Goal: Task Accomplishment & Management: Complete application form

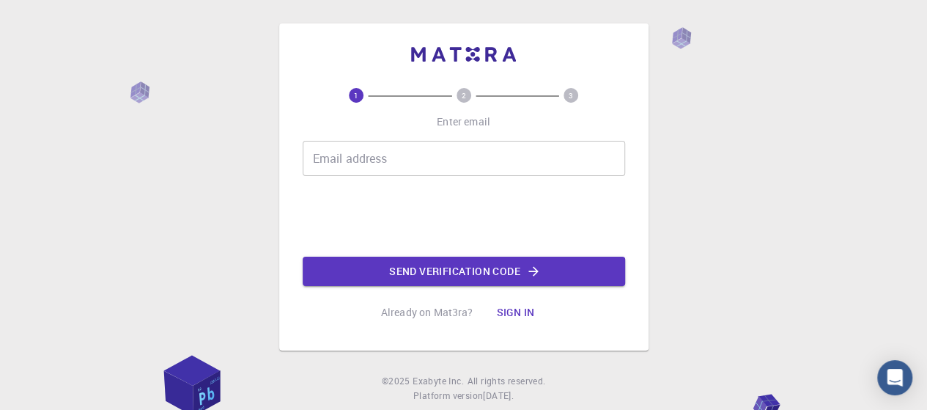
click at [421, 162] on input "Email address" at bounding box center [464, 158] width 323 height 35
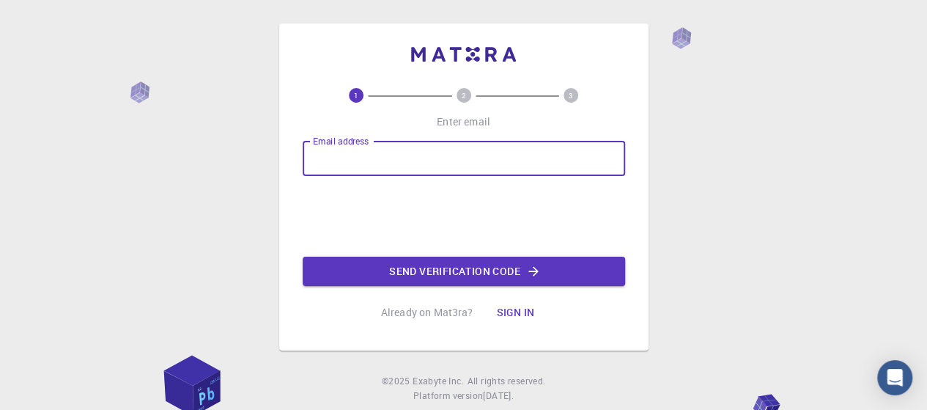
paste input "[EMAIL_ADDRESS][DOMAIN_NAME]"
type input "[EMAIL_ADDRESS][DOMAIN_NAME]"
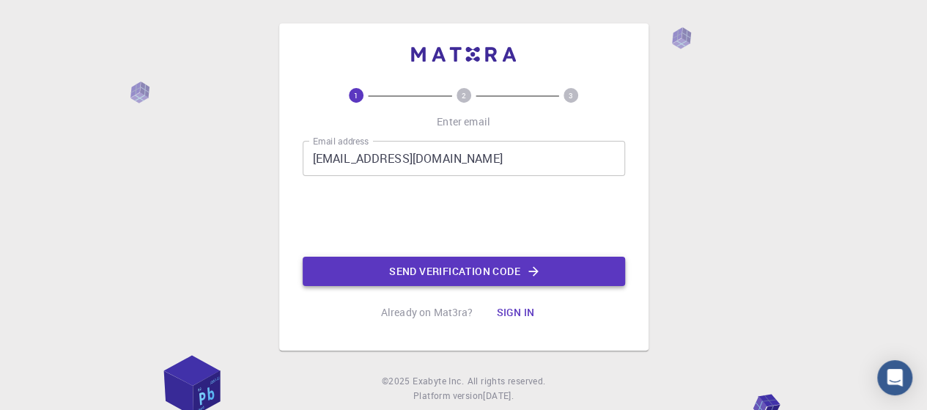
click at [471, 282] on button "Send verification code" at bounding box center [464, 271] width 323 height 29
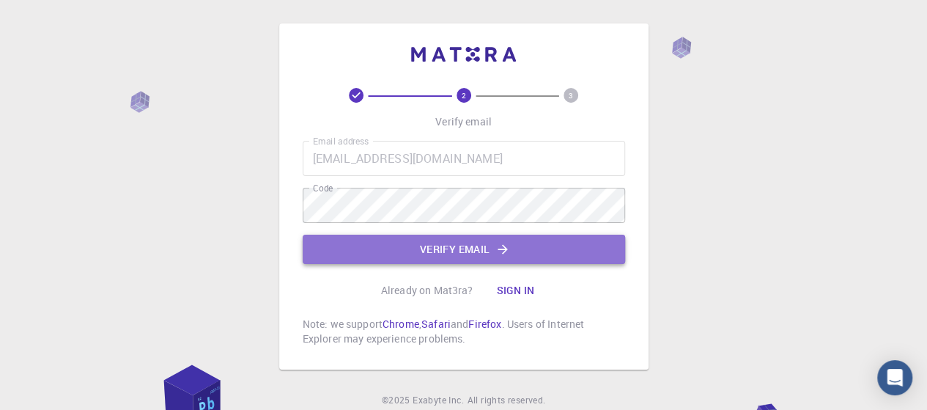
click at [485, 243] on button "Verify email" at bounding box center [464, 249] width 323 height 29
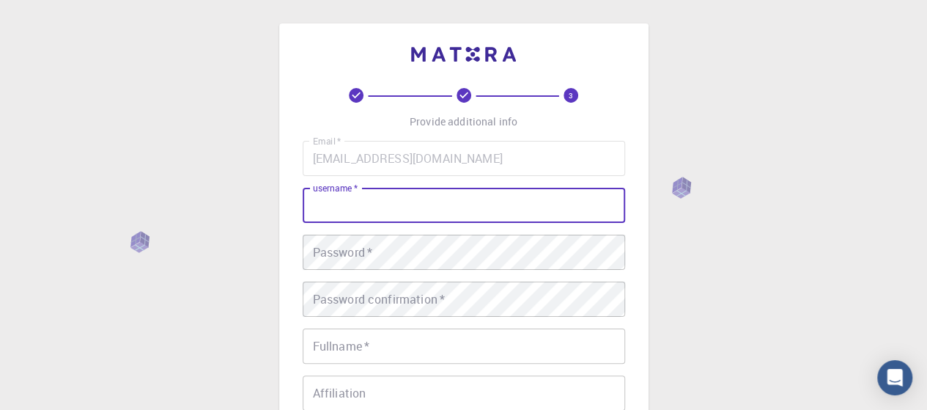
click at [436, 198] on input "username   *" at bounding box center [464, 205] width 323 height 35
type input "Pollo"
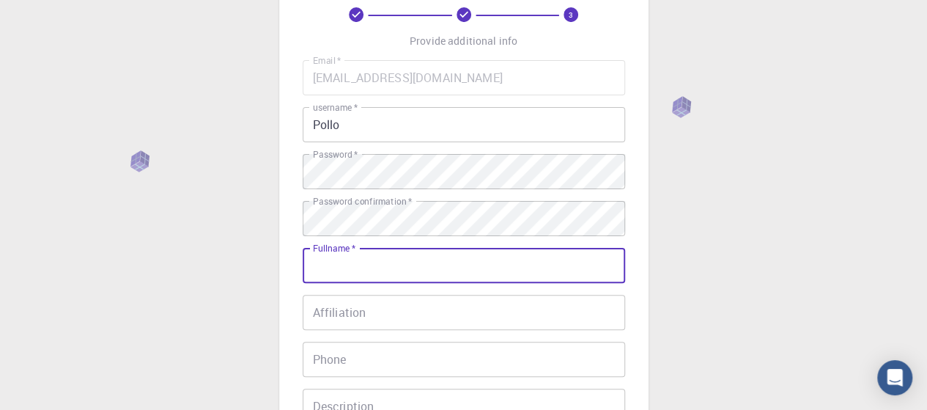
scroll to position [147, 0]
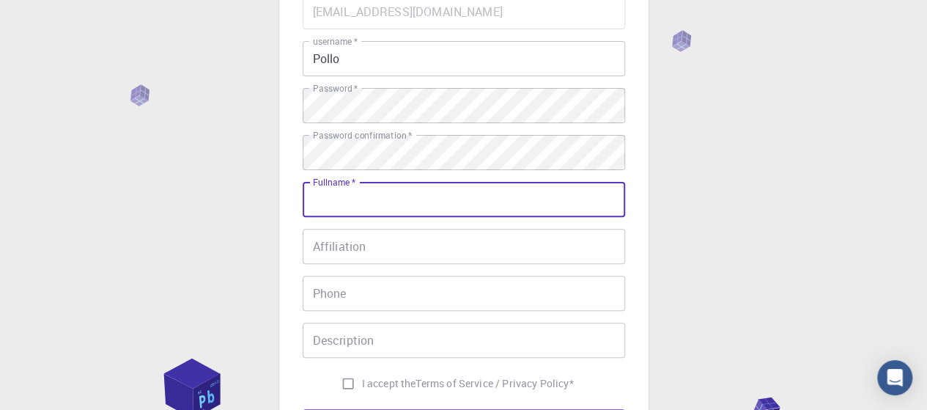
type input "o"
type input "[PERSON_NAME] [PERSON_NAME]"
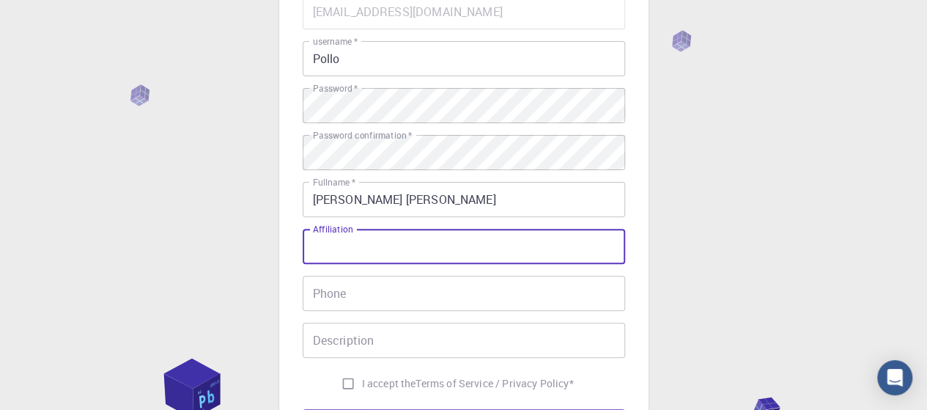
click at [431, 249] on input "Affiliation" at bounding box center [464, 246] width 323 height 35
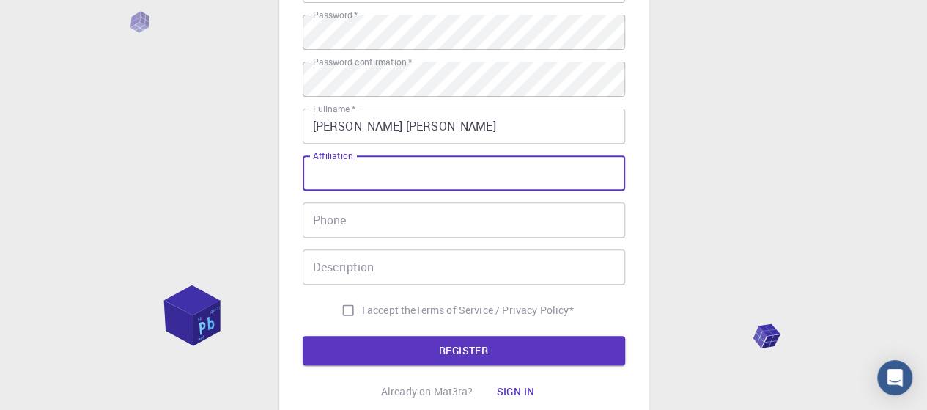
click at [431, 249] on input "Description" at bounding box center [464, 266] width 323 height 35
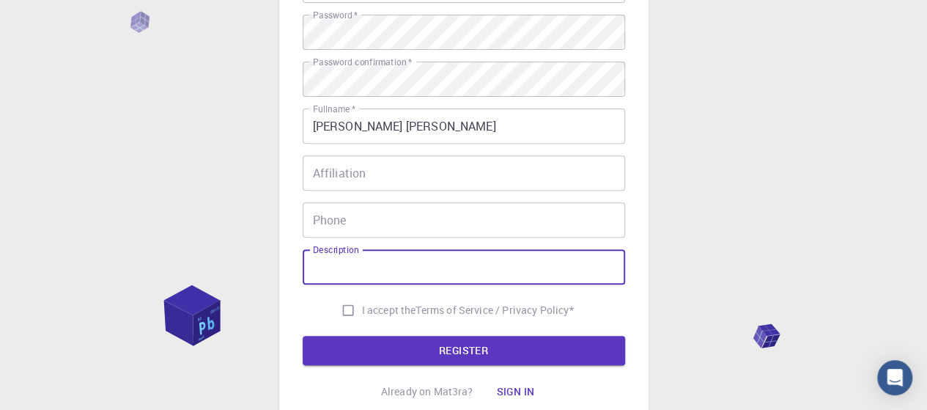
click at [404, 224] on input "Phone" at bounding box center [464, 219] width 323 height 35
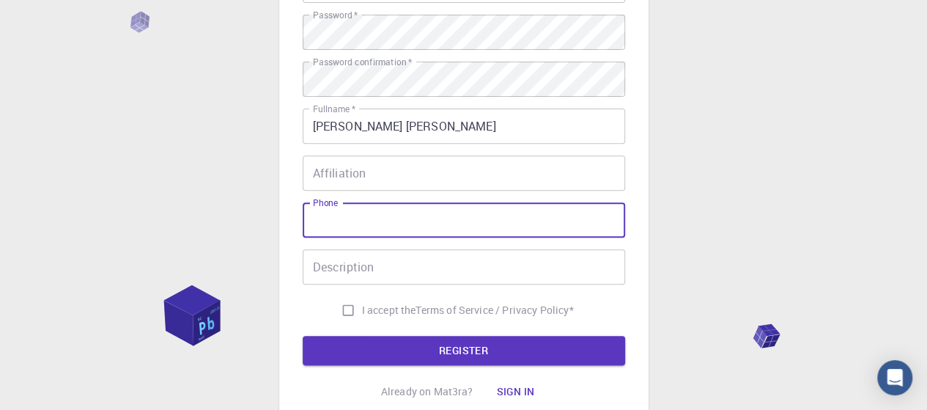
click at [392, 306] on span "I accept the" at bounding box center [389, 310] width 54 height 15
click at [362, 306] on input "I accept the Terms of Service / Privacy Policy *" at bounding box center [348, 310] width 28 height 28
checkbox input "true"
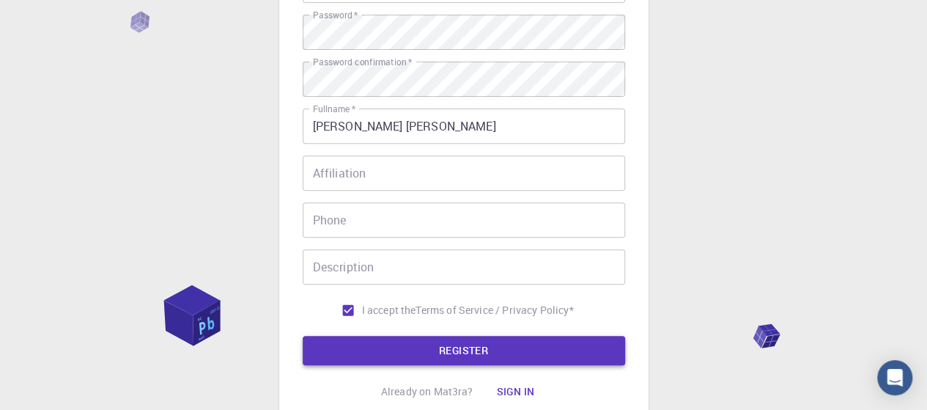
click at [408, 338] on button "REGISTER" at bounding box center [464, 350] width 323 height 29
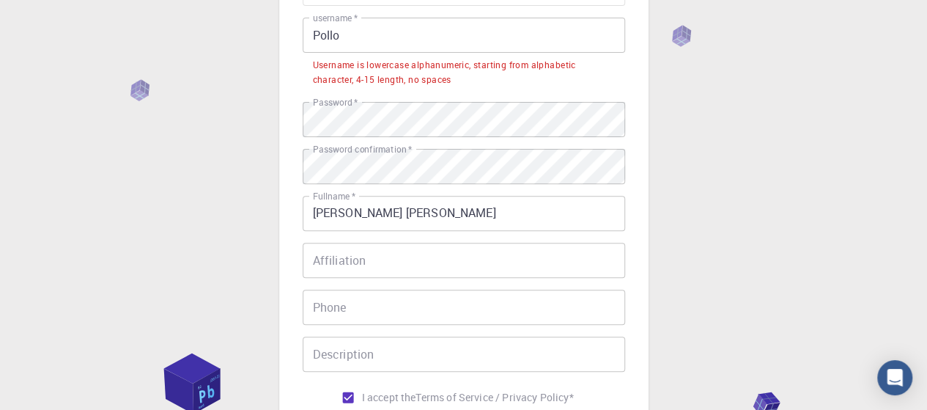
scroll to position [147, 0]
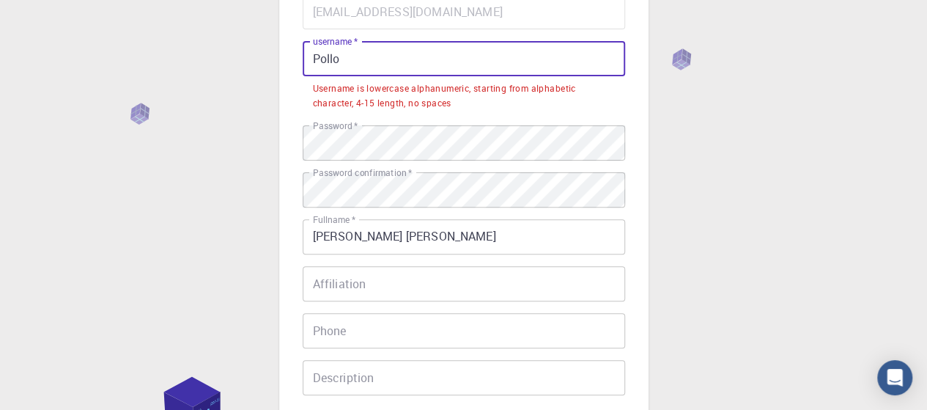
drag, startPoint x: 390, startPoint y: 70, endPoint x: 274, endPoint y: 62, distance: 116.1
click at [274, 62] on div "3 Provide additional info Email   * [EMAIL_ADDRESS][DOMAIN_NAME] Email   * user…" at bounding box center [463, 245] width 927 height 784
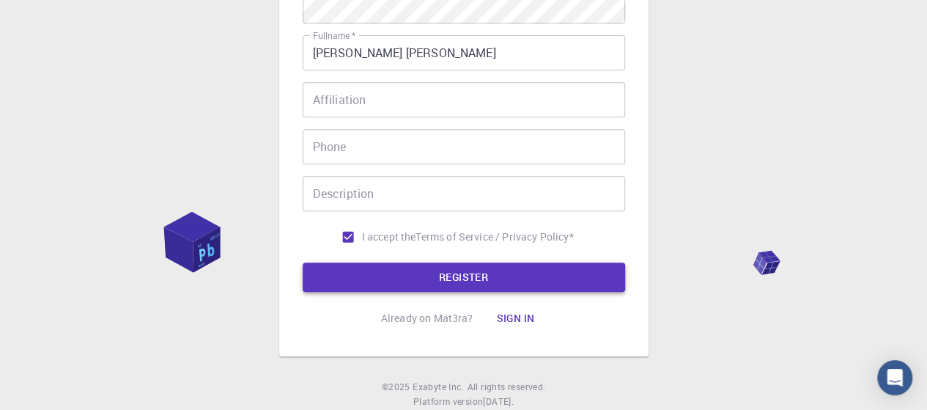
click at [474, 281] on button "REGISTER" at bounding box center [464, 276] width 323 height 29
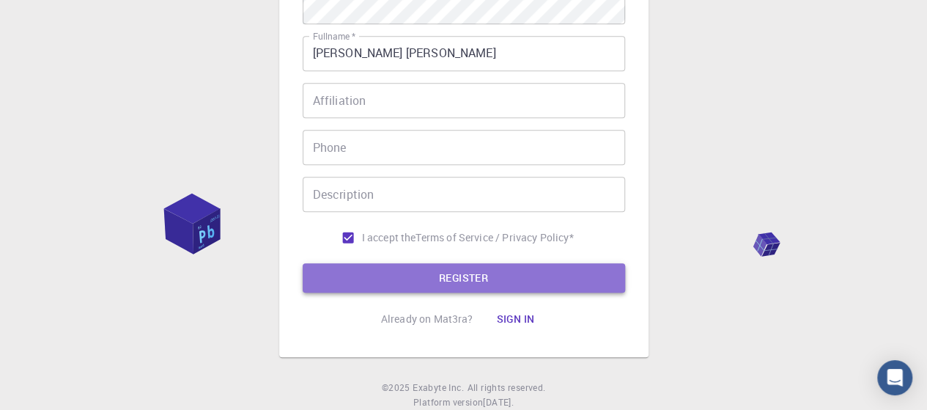
click at [482, 283] on button "REGISTER" at bounding box center [464, 277] width 323 height 29
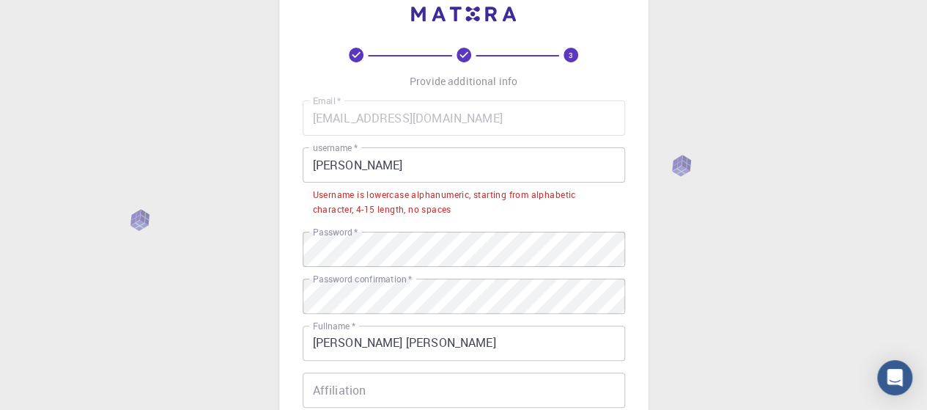
scroll to position [37, 0]
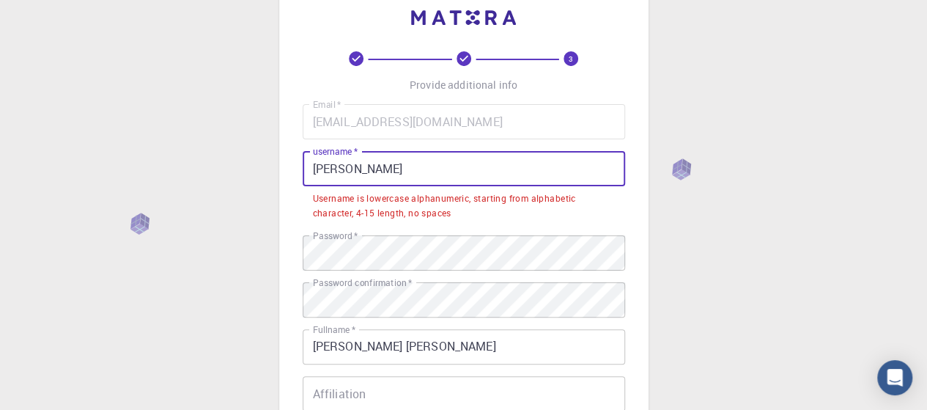
click at [431, 181] on input "[PERSON_NAME]" at bounding box center [464, 168] width 323 height 35
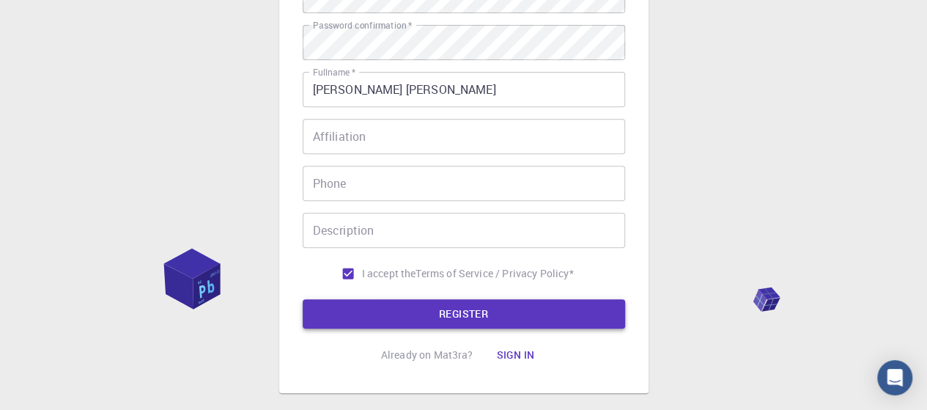
click at [457, 314] on button "REGISTER" at bounding box center [464, 313] width 323 height 29
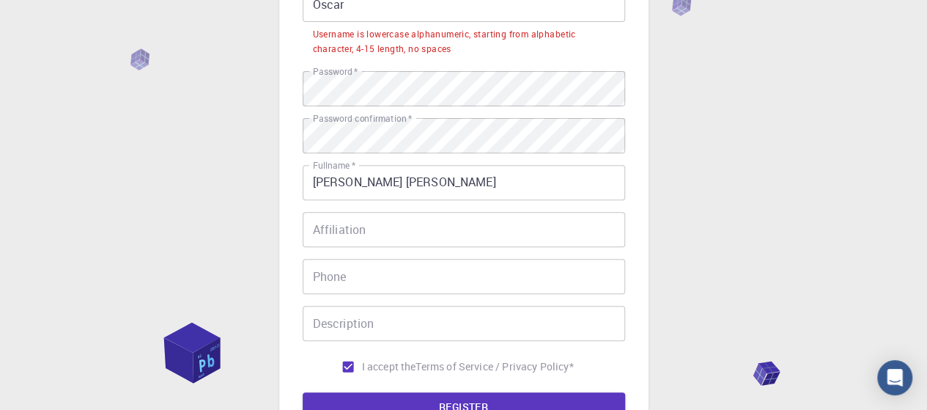
scroll to position [147, 0]
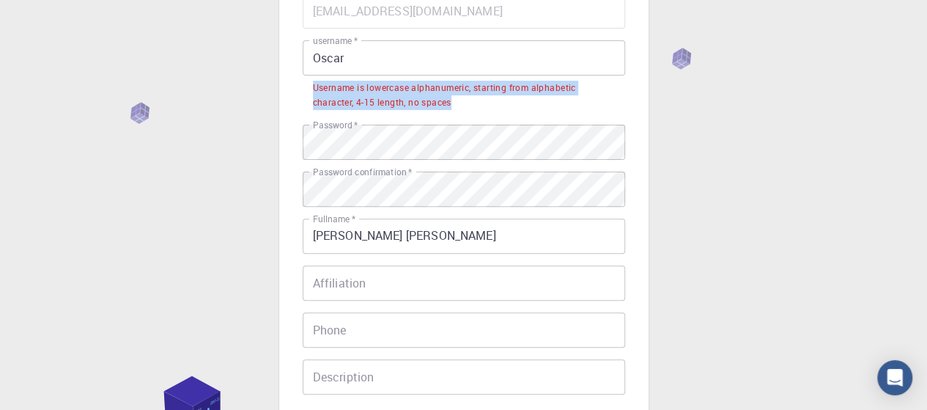
drag, startPoint x: 458, startPoint y: 105, endPoint x: 304, endPoint y: 90, distance: 154.6
click at [304, 90] on li "Username is lowercase alphanumeric, starting from alphabetic character, 4-15 le…" at bounding box center [464, 94] width 323 height 37
copy div "Username is lowercase alphanumeric, starting from alphabetic character, 4-15 le…"
click at [321, 52] on input "Oscar" at bounding box center [464, 57] width 323 height 35
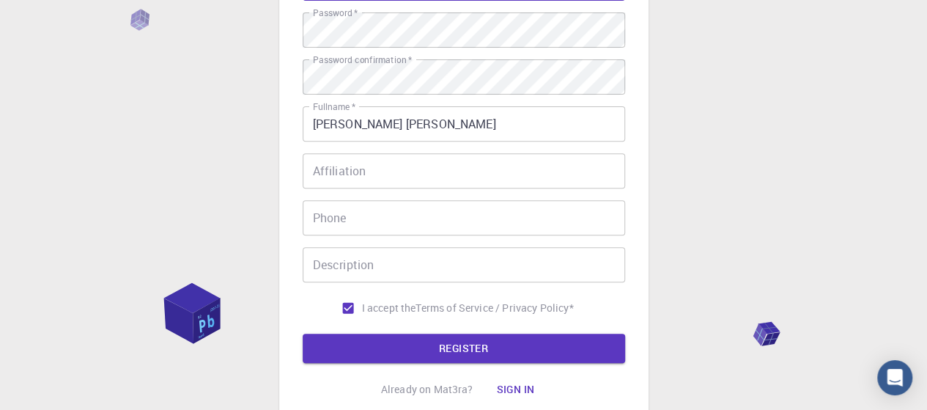
scroll to position [294, 0]
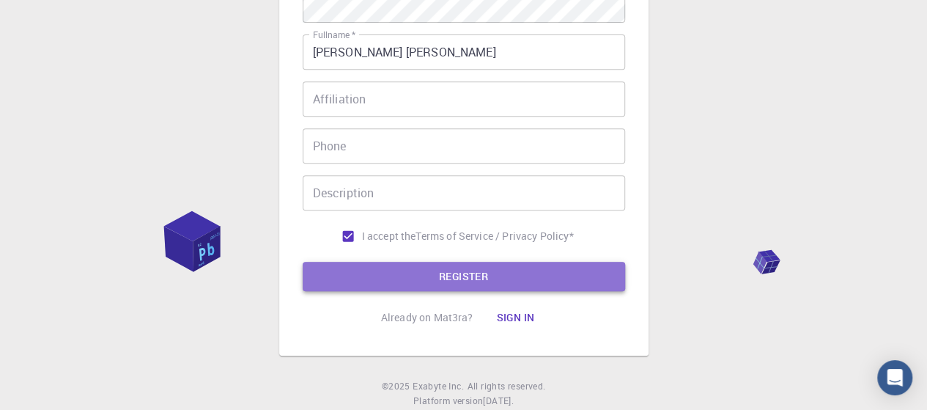
click at [519, 268] on button "REGISTER" at bounding box center [464, 276] width 323 height 29
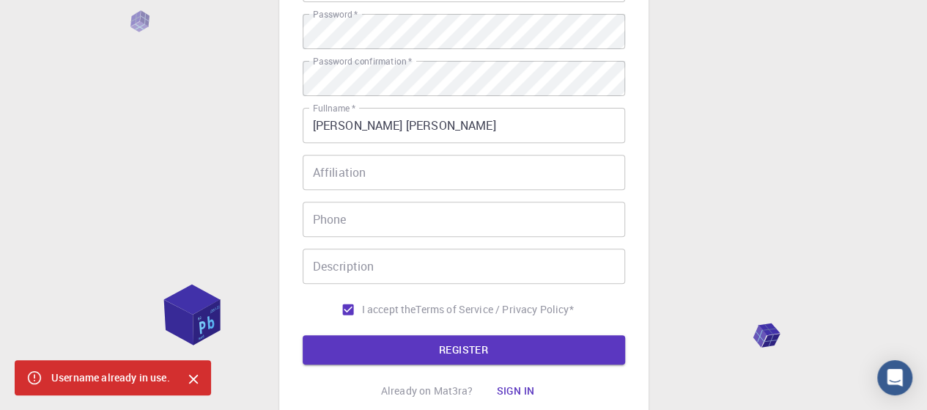
scroll to position [147, 0]
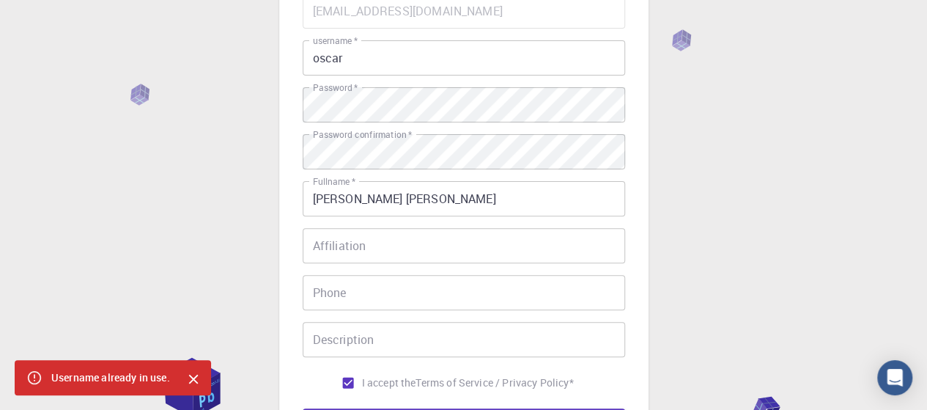
click at [386, 76] on div "Email   * [EMAIL_ADDRESS][DOMAIN_NAME] Email   * username   * oscar username   …" at bounding box center [464, 194] width 323 height 403
click at [384, 64] on input "oscar" at bounding box center [464, 57] width 323 height 35
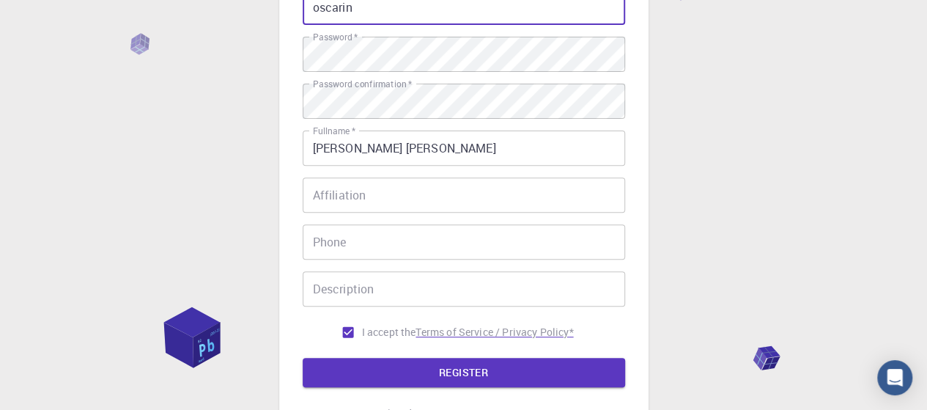
scroll to position [221, 0]
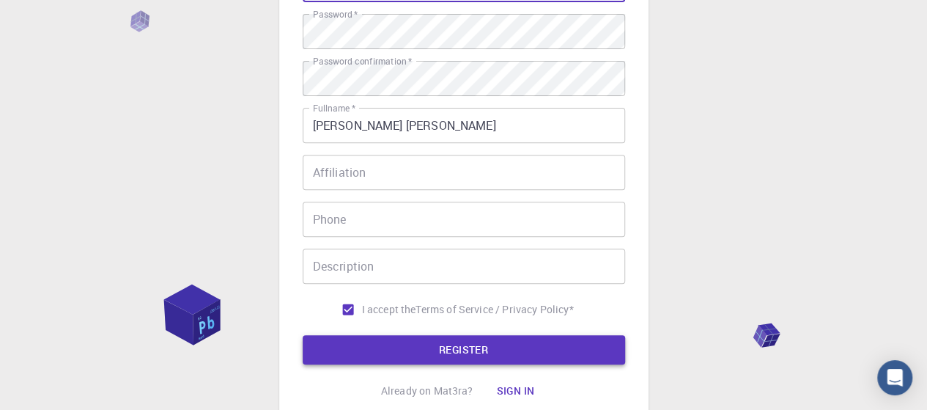
type input "oscarin"
click at [526, 335] on button "REGISTER" at bounding box center [464, 349] width 323 height 29
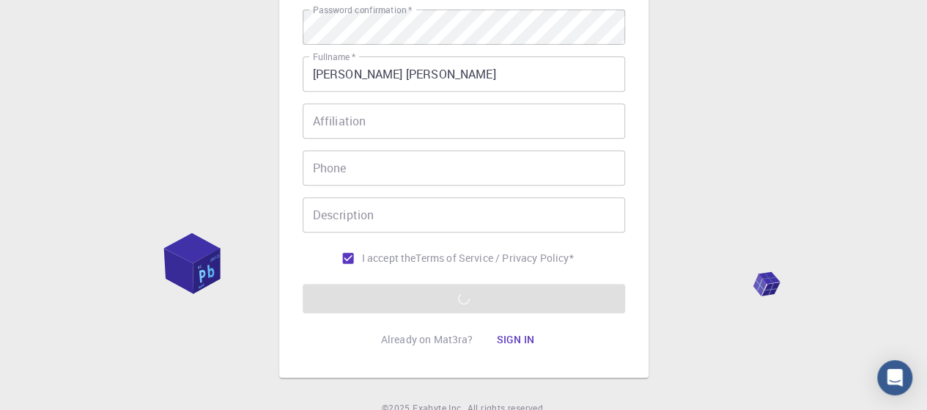
scroll to position [337, 0]
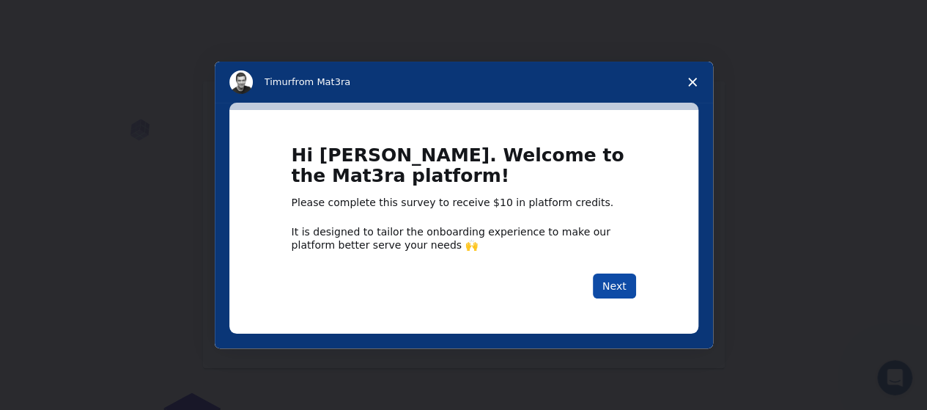
click at [610, 278] on button "Next" at bounding box center [614, 285] width 43 height 25
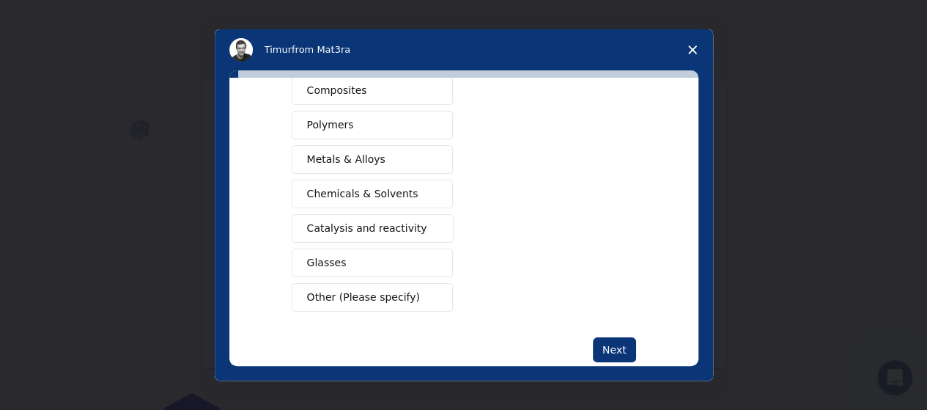
scroll to position [292, 0]
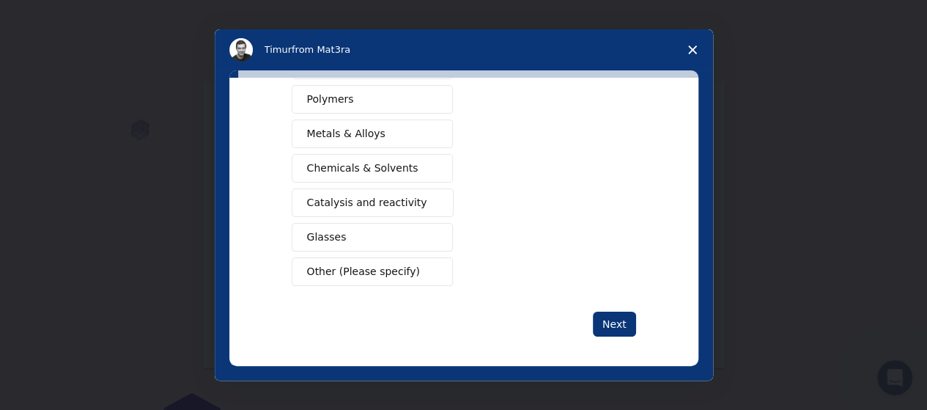
click at [397, 265] on span "Other (Please specify)" at bounding box center [363, 271] width 113 height 15
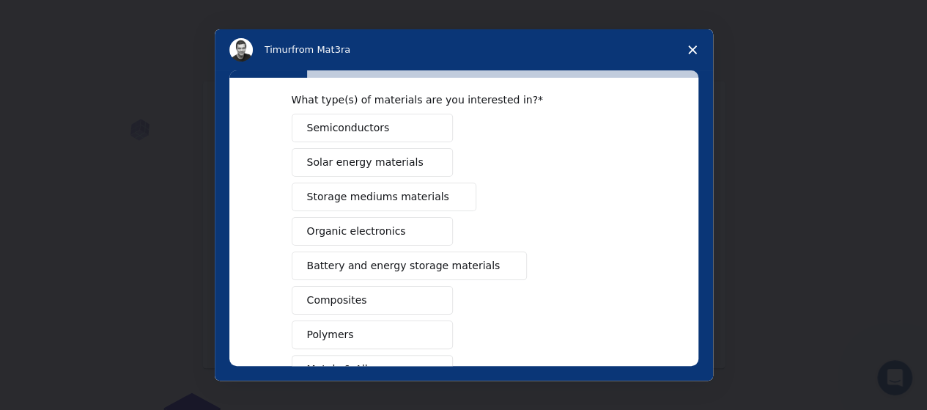
scroll to position [0, 0]
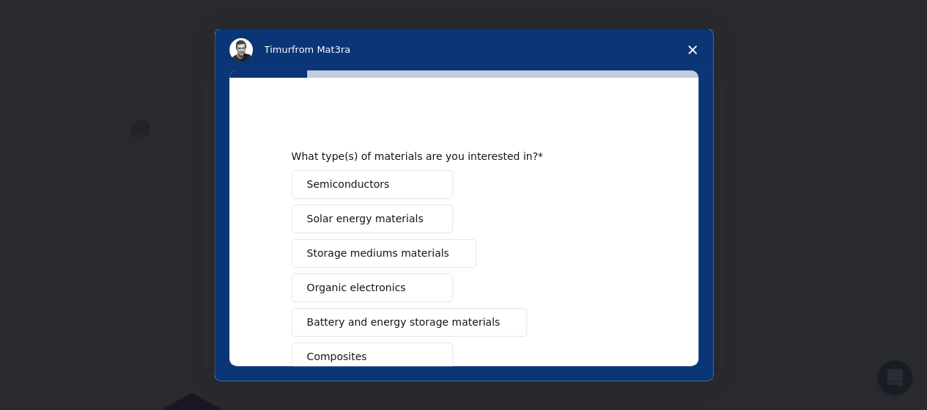
click at [418, 216] on button "Solar energy materials" at bounding box center [372, 219] width 161 height 29
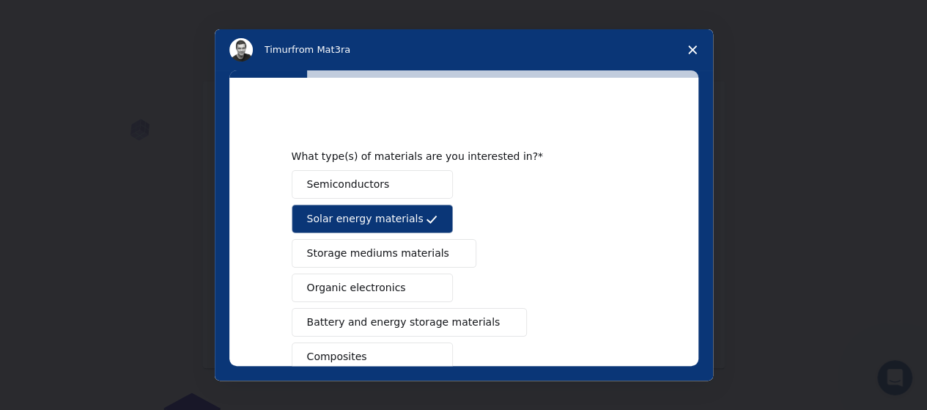
scroll to position [73, 0]
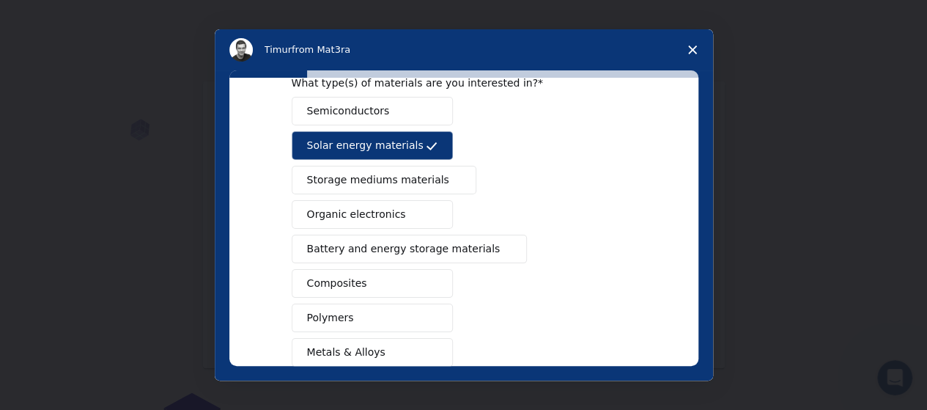
click at [406, 204] on button "Organic electronics" at bounding box center [372, 214] width 161 height 29
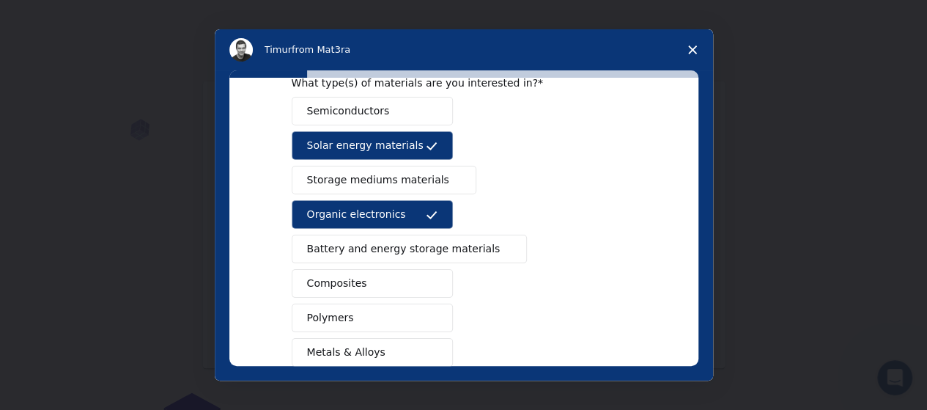
scroll to position [147, 0]
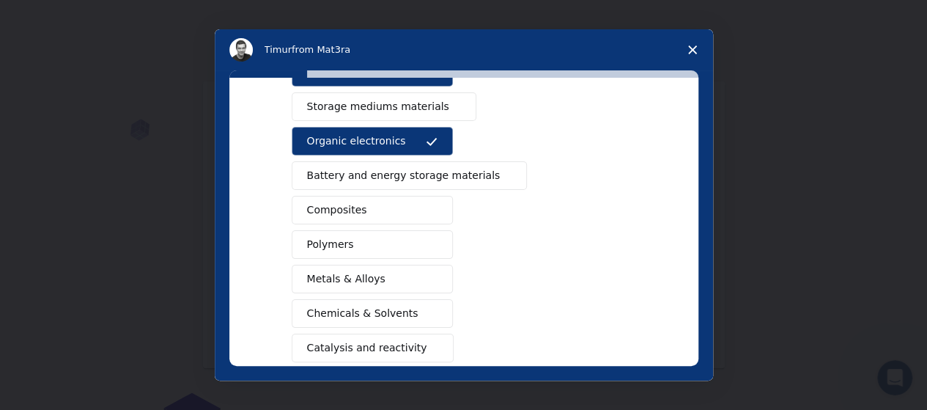
click at [409, 207] on button "Composites" at bounding box center [372, 210] width 161 height 29
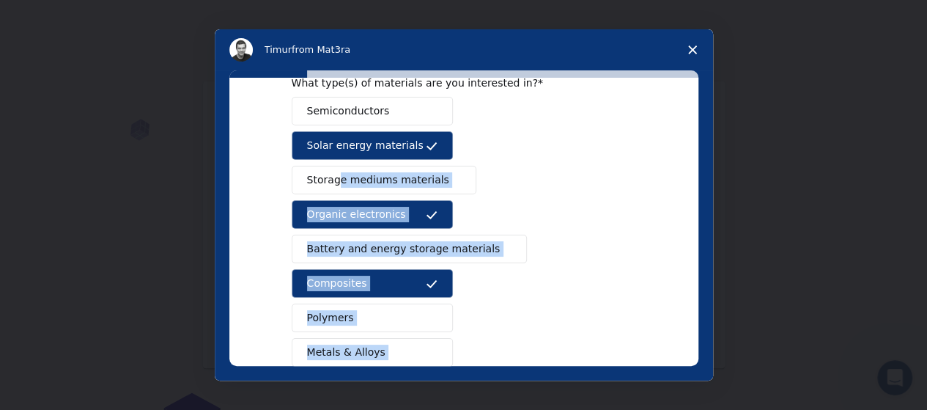
scroll to position [0, 0]
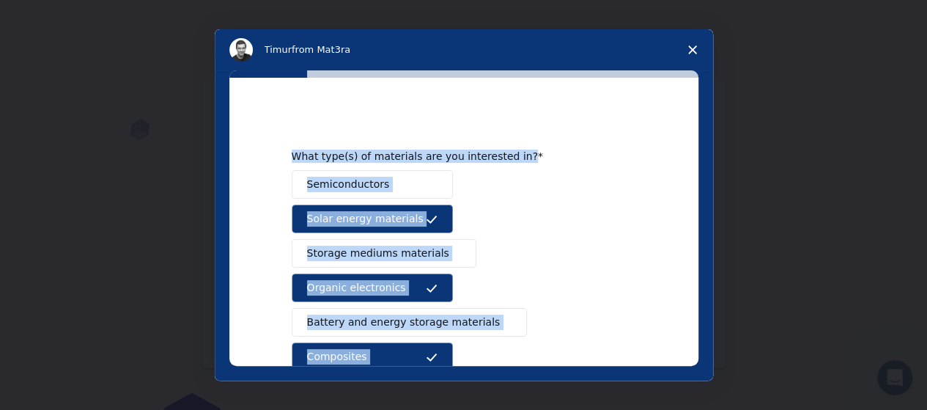
drag, startPoint x: 481, startPoint y: 317, endPoint x: 279, endPoint y: 155, distance: 259.6
click at [279, 155] on div "What type(s) of materials are you interested in? Semiconductors Solar energy ma…" at bounding box center [463, 222] width 469 height 288
copy div "What type(s) of materials are you interested in? Semiconductors Solar energy ma…"
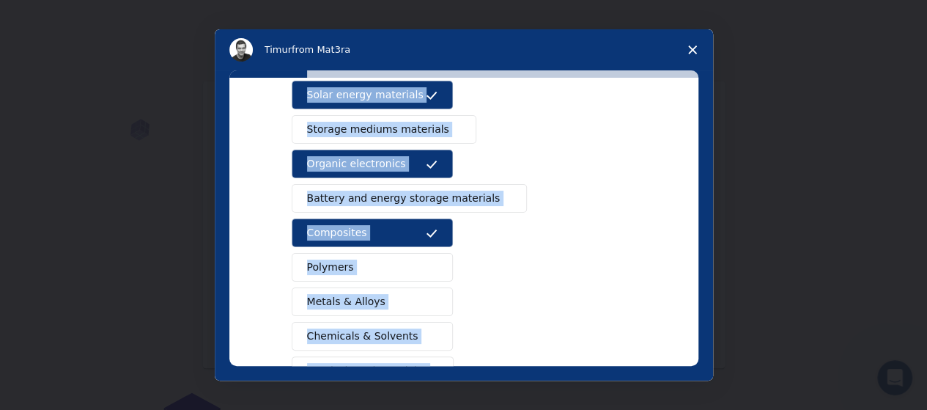
scroll to position [147, 0]
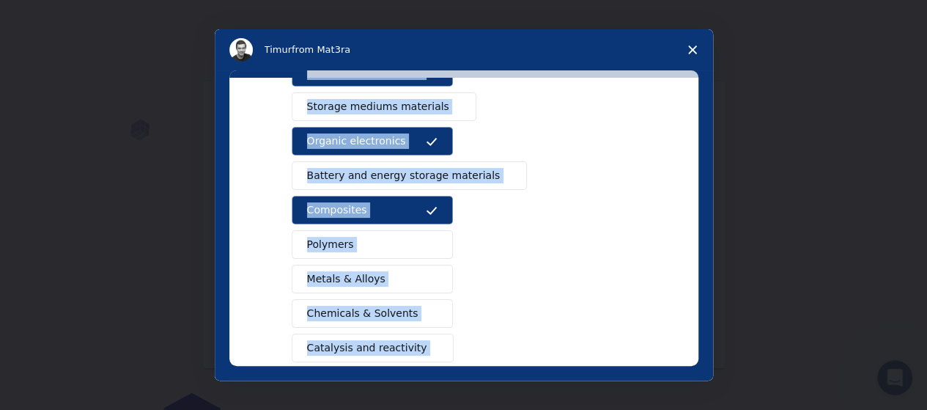
click at [500, 208] on div "Semiconductors Solar energy materials Storage mediums materials Organic electro…" at bounding box center [464, 252] width 345 height 459
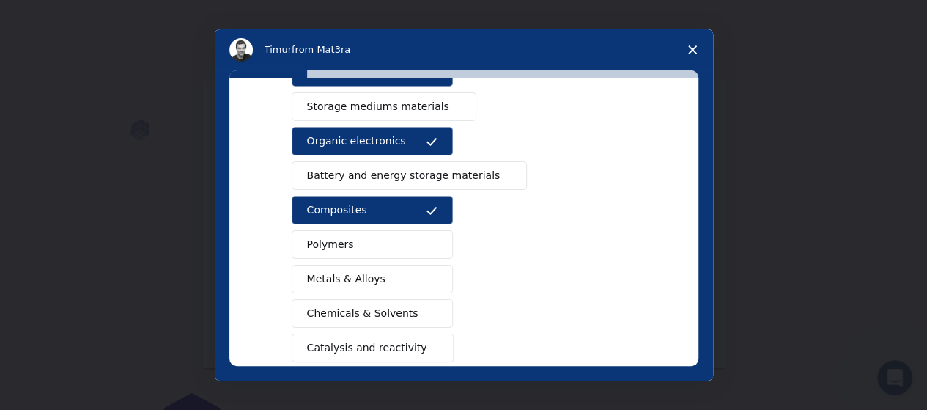
click at [415, 178] on span "Battery and energy storage materials" at bounding box center [404, 175] width 194 height 15
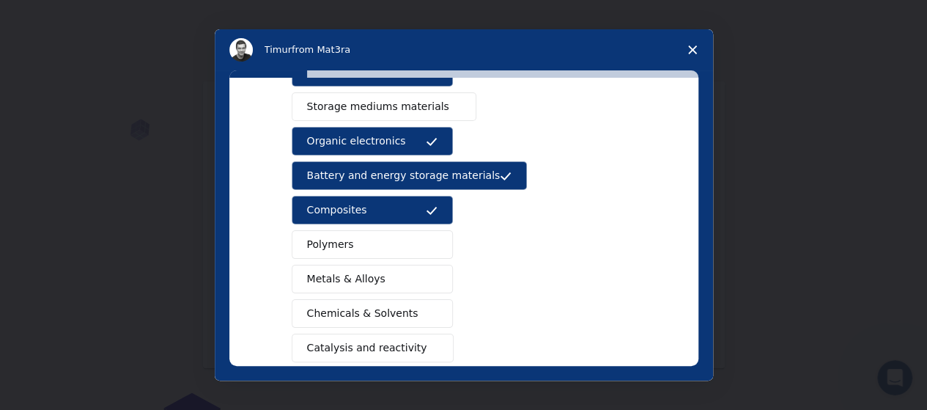
scroll to position [220, 0]
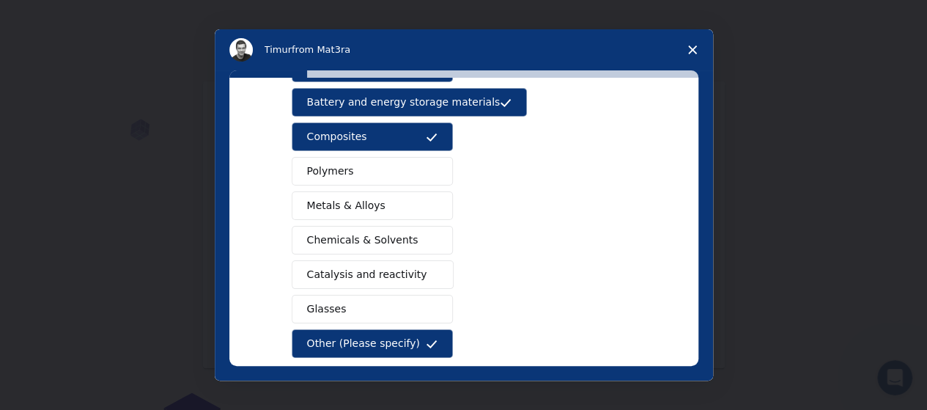
click at [378, 202] on button "Metals & Alloys" at bounding box center [372, 205] width 161 height 29
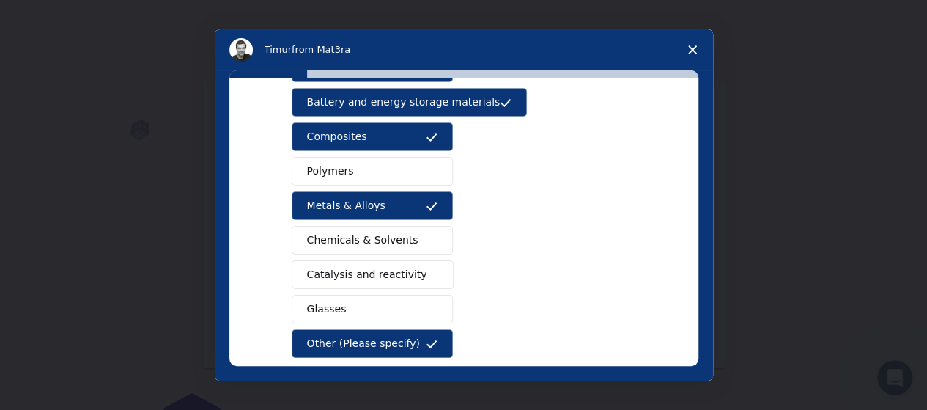
click at [406, 236] on button "Chemicals & Solvents" at bounding box center [372, 240] width 161 height 29
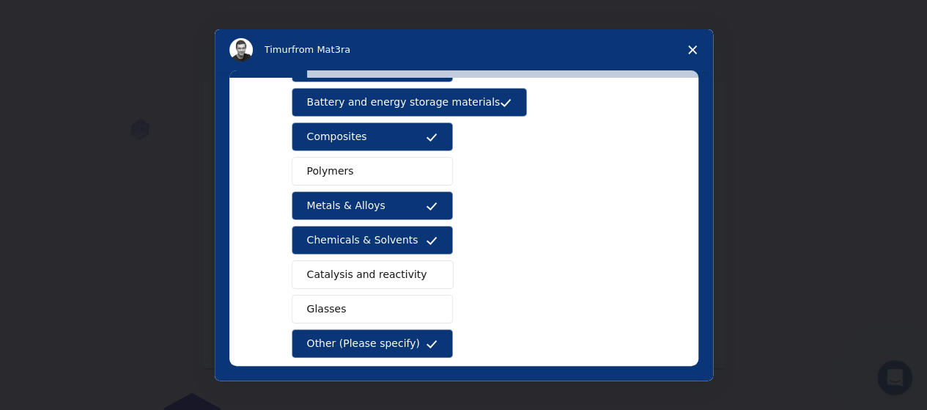
click at [383, 169] on button "Polymers" at bounding box center [372, 171] width 161 height 29
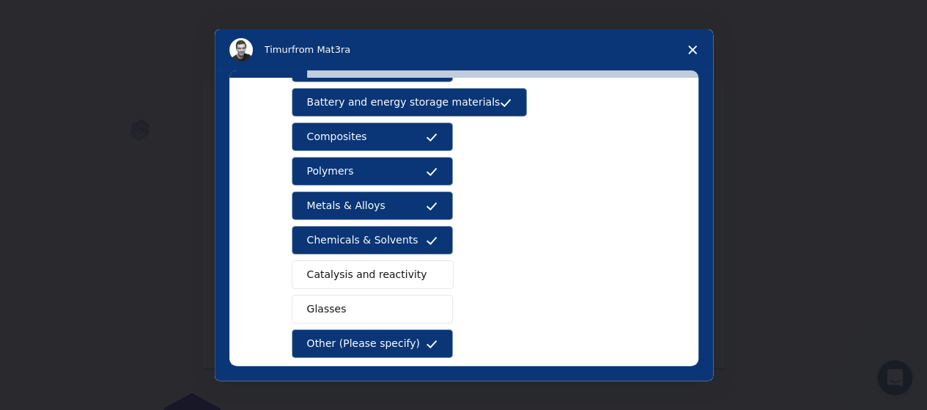
scroll to position [343, 0]
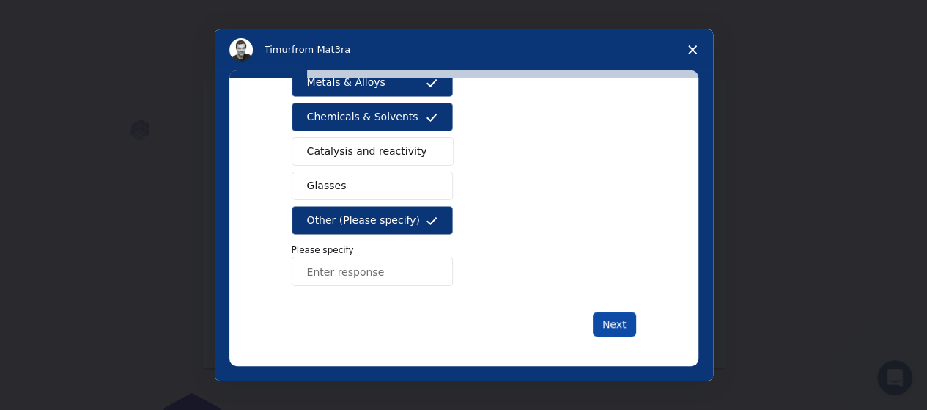
click at [616, 317] on button "Next" at bounding box center [614, 324] width 43 height 25
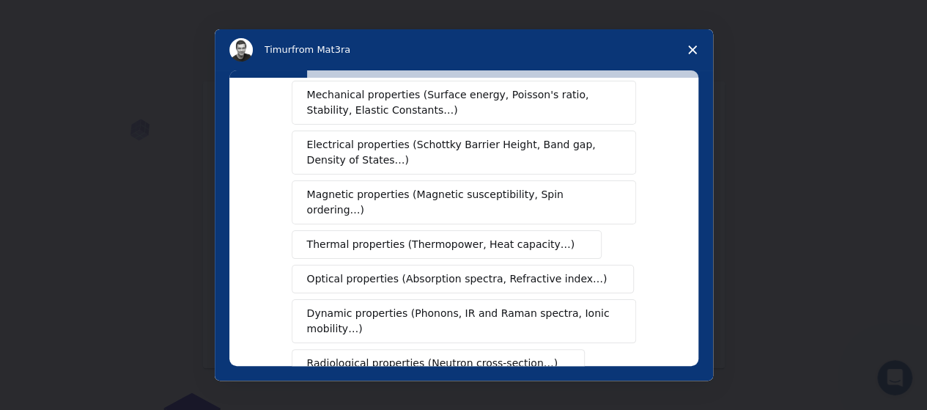
scroll to position [73, 0]
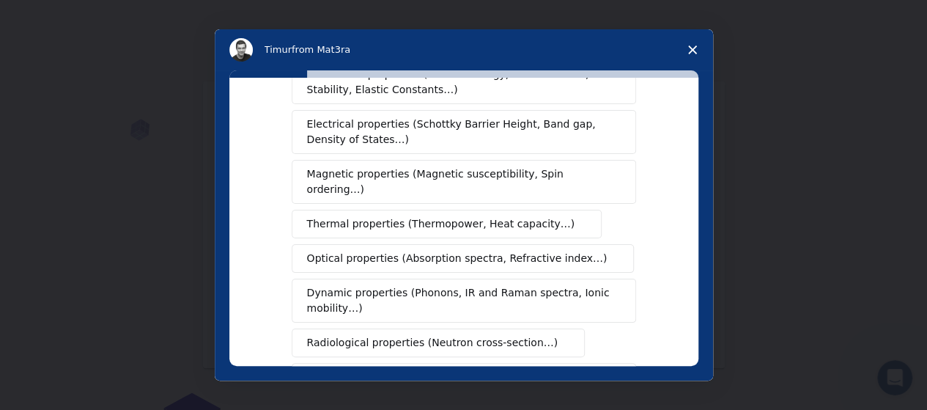
click at [385, 90] on span "Mechanical properties (Surface energy, Poisson's ratio, Stability, Elastic Cons…" at bounding box center [460, 82] width 306 height 31
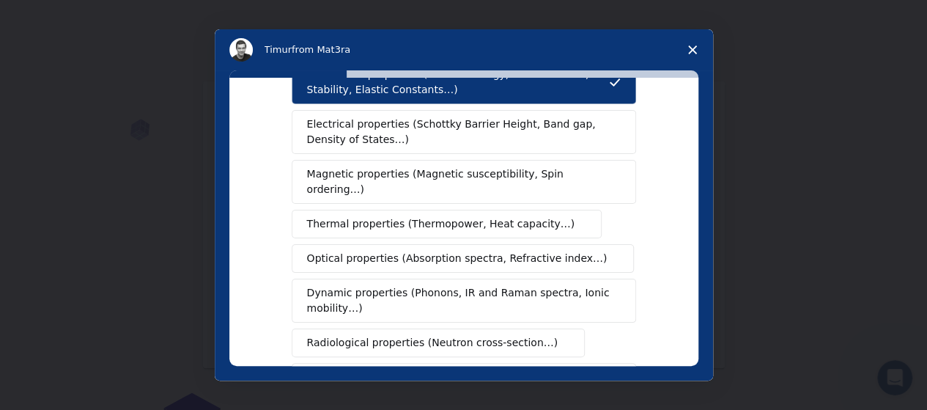
click at [394, 127] on span "Electrical properties (Schottky Barrier Height, Band gap, Density of States…)" at bounding box center [459, 132] width 305 height 31
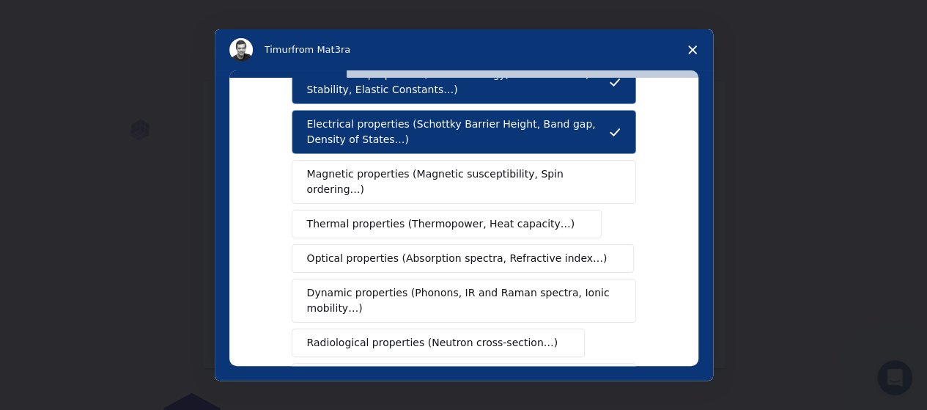
click at [422, 216] on span "Thermal properties (Thermopower, Heat capacity…)" at bounding box center [441, 223] width 268 height 15
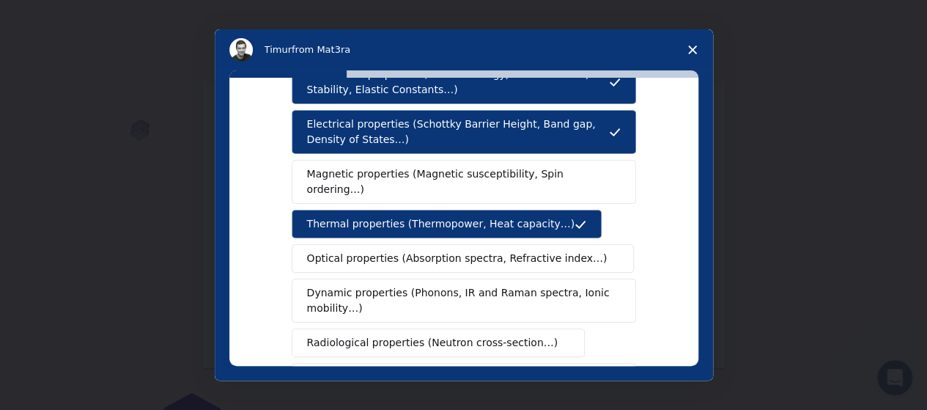
click at [432, 251] on span "Optical properties (Absorption spectra, Refractive index…)" at bounding box center [457, 258] width 301 height 15
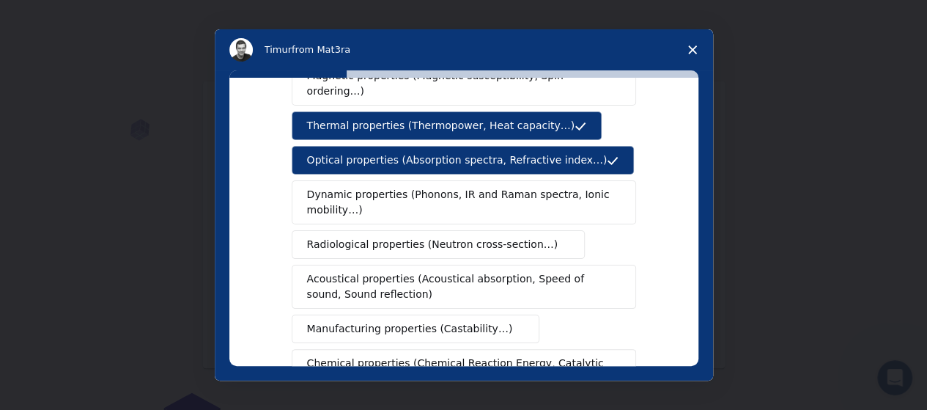
scroll to position [293, 0]
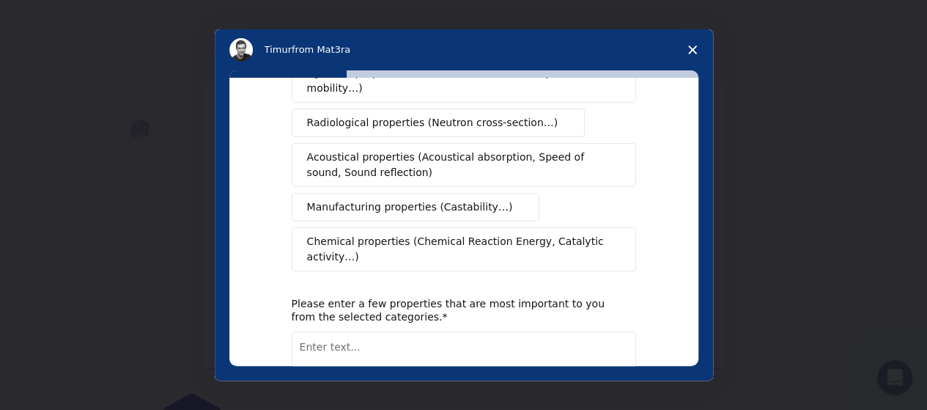
click at [411, 150] on span "Acoustical properties (Acoustical absorption, Speed of sound, Sound reflection)" at bounding box center [459, 165] width 305 height 31
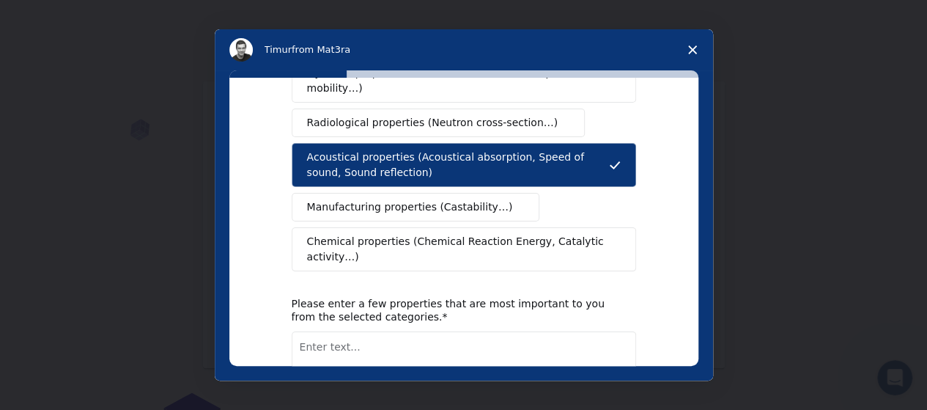
click at [412, 199] on span "Manufacturing properties (Castability…)" at bounding box center [410, 206] width 206 height 15
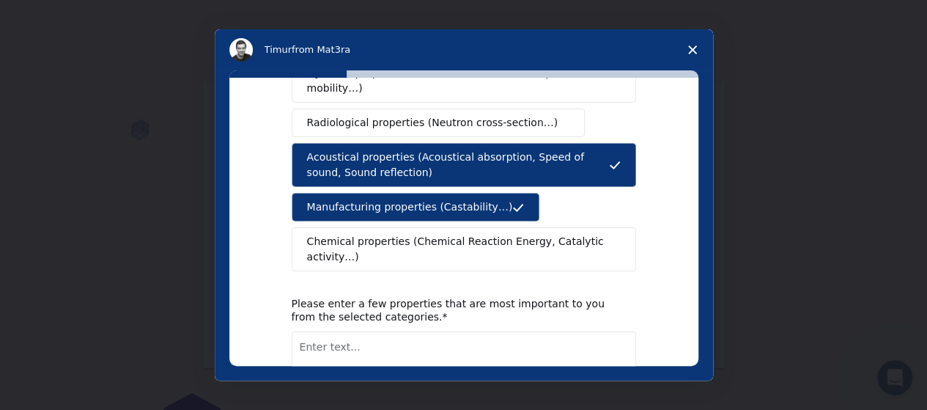
click at [411, 234] on span "Chemical properties (Chemical Reaction Energy, Catalytic activity…)" at bounding box center [458, 249] width 303 height 31
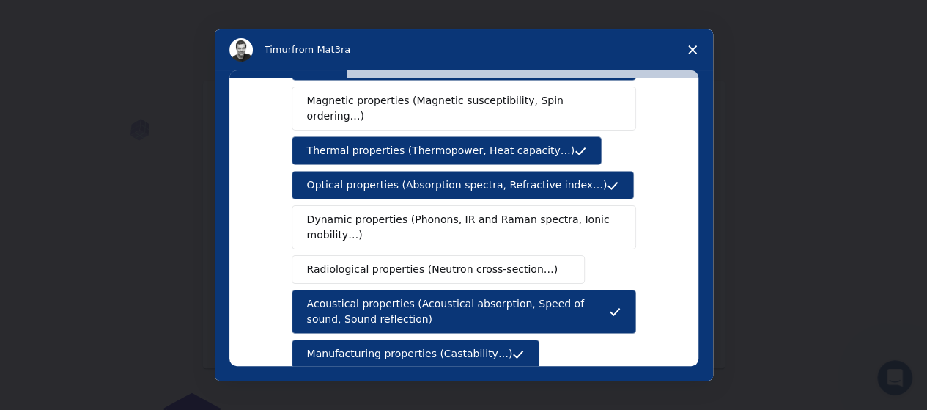
click at [412, 213] on span "Dynamic properties (Phonons, IR and Raman spectra, Ionic mobility…)" at bounding box center [459, 227] width 304 height 31
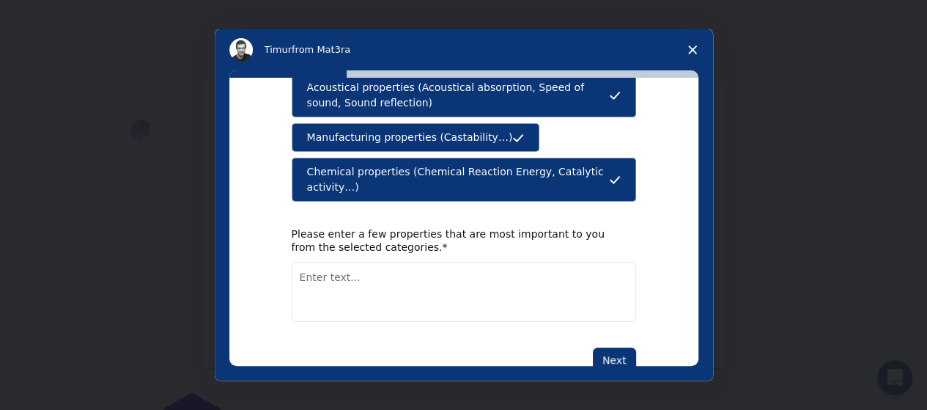
scroll to position [368, 0]
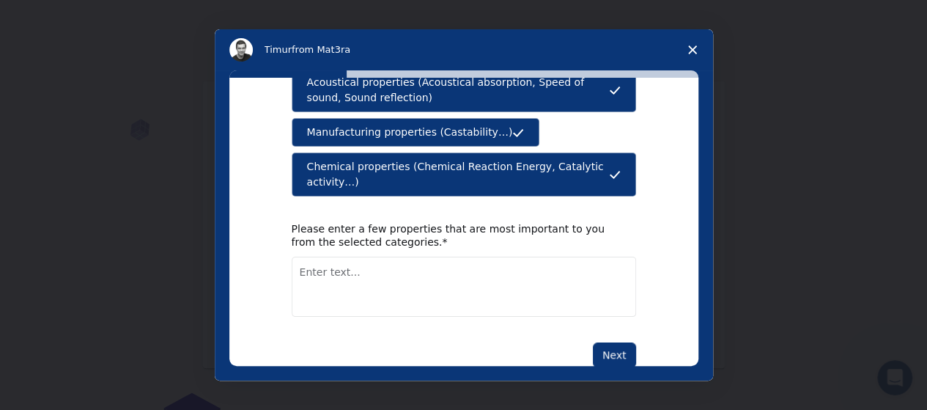
click at [407, 257] on textarea "Enter text..." at bounding box center [464, 287] width 345 height 60
click at [600, 342] on button "Next" at bounding box center [614, 354] width 43 height 25
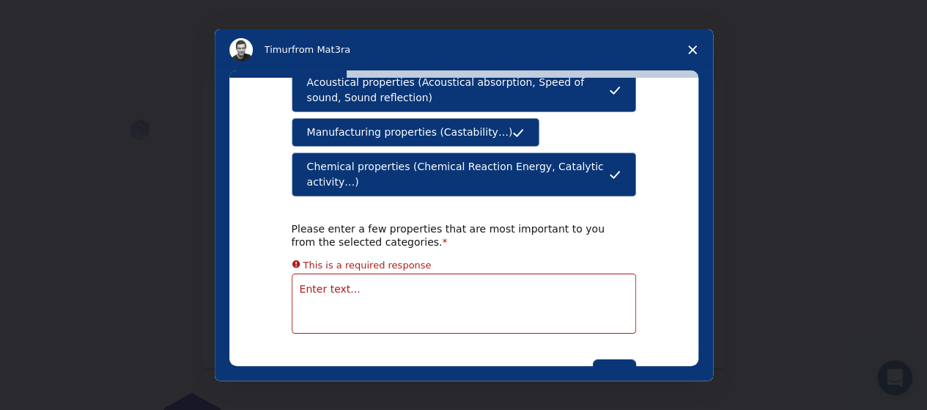
click at [695, 56] on span "Close survey" at bounding box center [692, 49] width 41 height 41
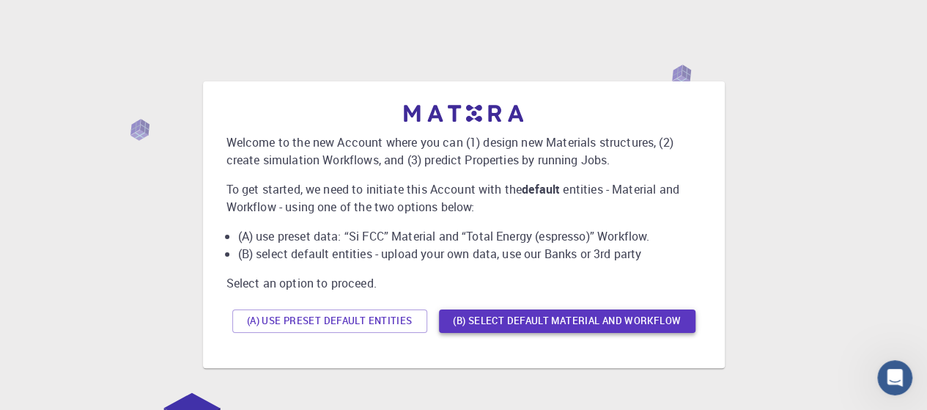
click at [531, 316] on button "(B) Select default material and workflow" at bounding box center [567, 320] width 257 height 23
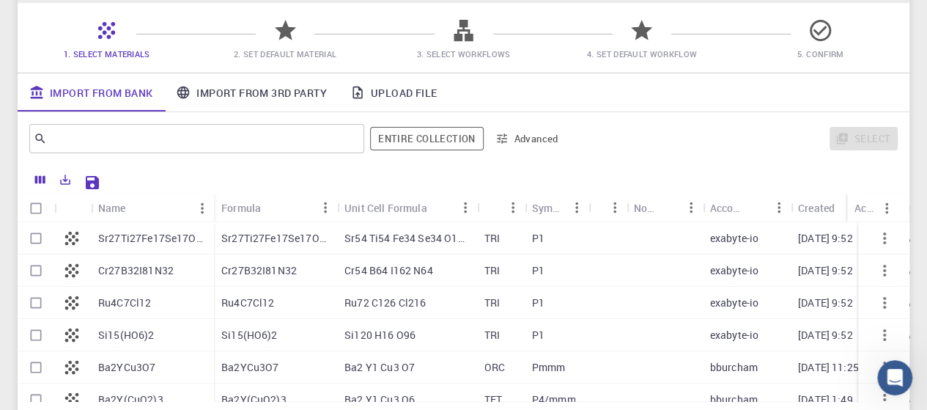
scroll to position [111, 0]
click at [364, 265] on p "Cr54 B64 I162 N64" at bounding box center [389, 271] width 89 height 15
checkbox input "false"
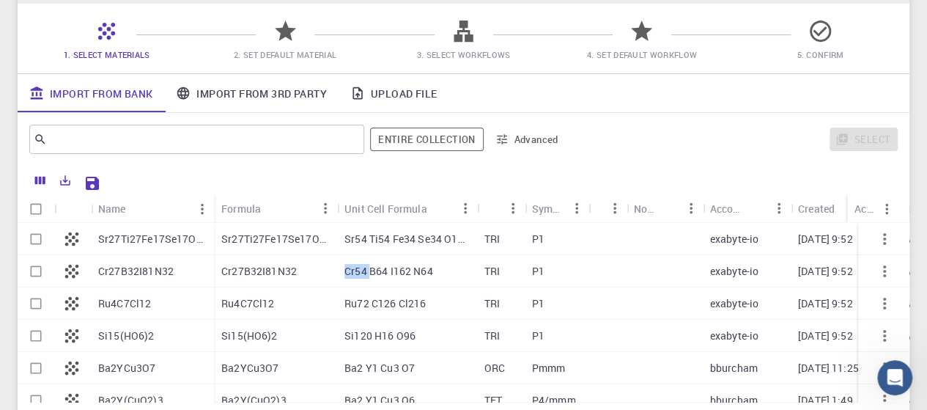
click at [364, 264] on p "Cr54 B64 I162 N64" at bounding box center [389, 271] width 89 height 15
checkbox input "true"
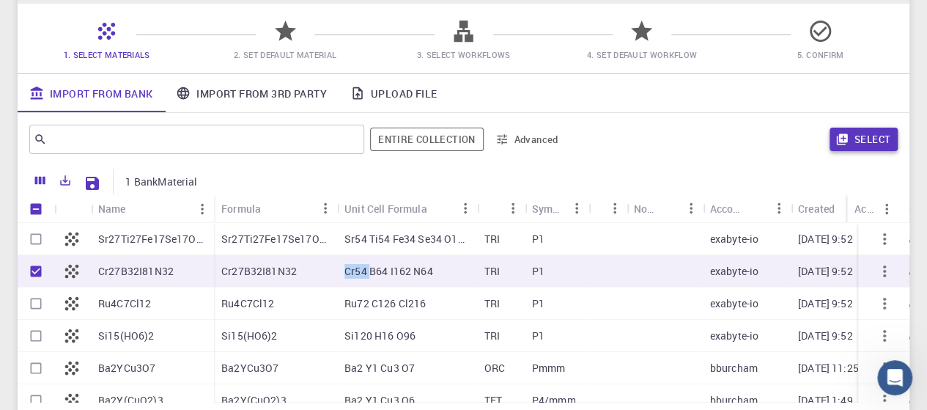
click at [831, 141] on button "Select" at bounding box center [864, 139] width 68 height 23
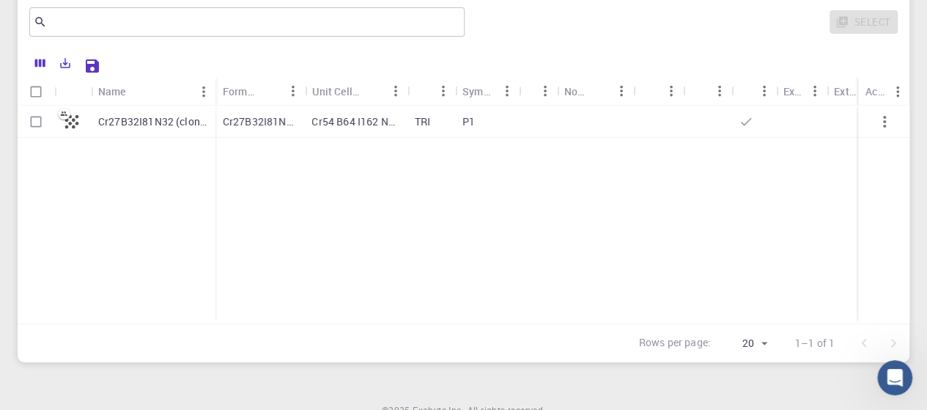
scroll to position [37, 0]
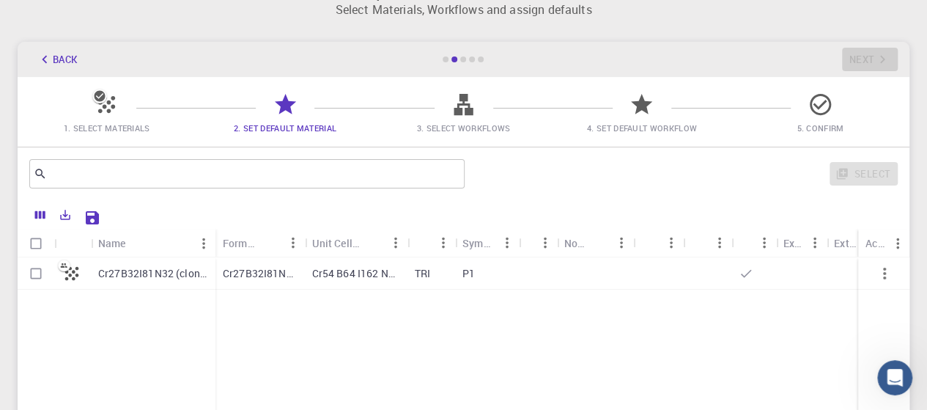
click at [267, 284] on div "Cr27B32I81N32" at bounding box center [260, 273] width 89 height 32
checkbox input "true"
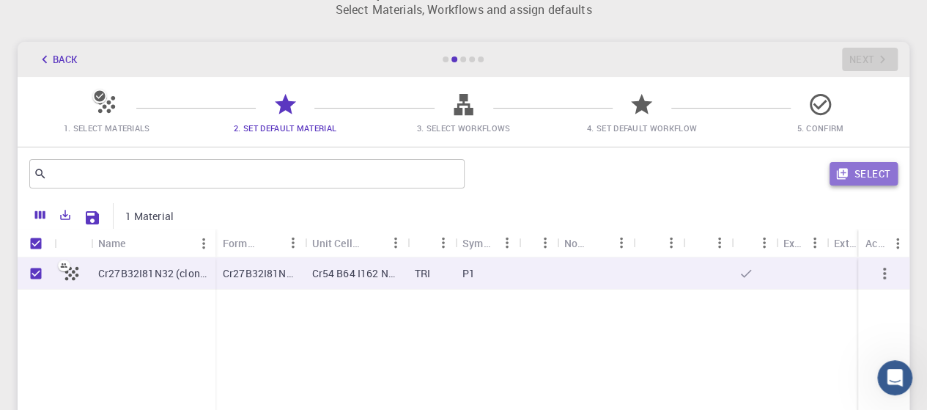
click at [854, 172] on button "Select" at bounding box center [864, 173] width 68 height 23
